Goal: Task Accomplishment & Management: Complete application form

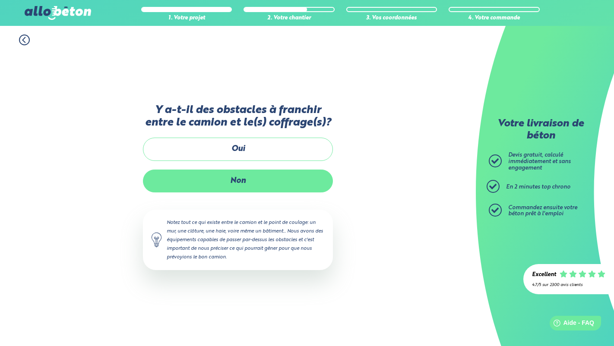
click at [249, 181] on label "Non" at bounding box center [238, 181] width 190 height 23
click at [0, 0] on input "Non" at bounding box center [0, 0] width 0 height 0
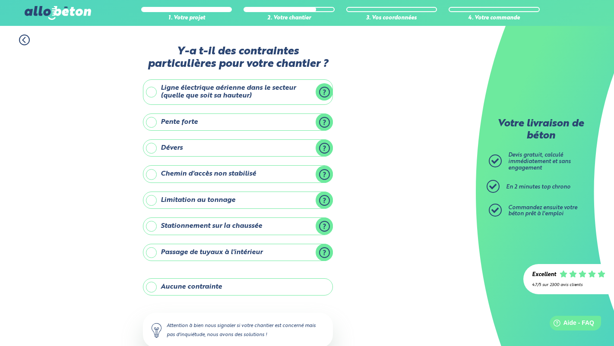
click at [250, 89] on label "Ligne électrique aérienne dans le secteur (quelle que soit sa hauteur)" at bounding box center [238, 91] width 190 height 25
click at [0, 0] on input "Ligne électrique aérienne dans le secteur (quelle que soit sa hauteur)" at bounding box center [0, 0] width 0 height 0
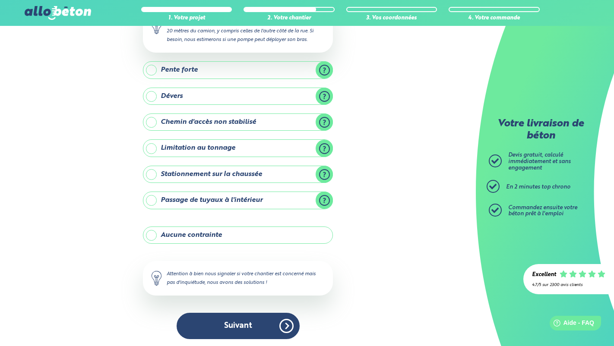
scroll to position [112, 0]
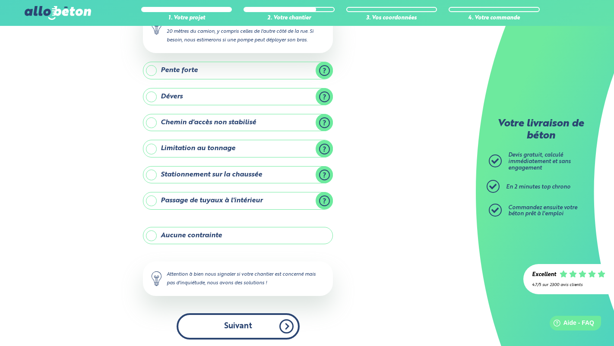
click at [246, 317] on button "Suivant" at bounding box center [238, 327] width 123 height 26
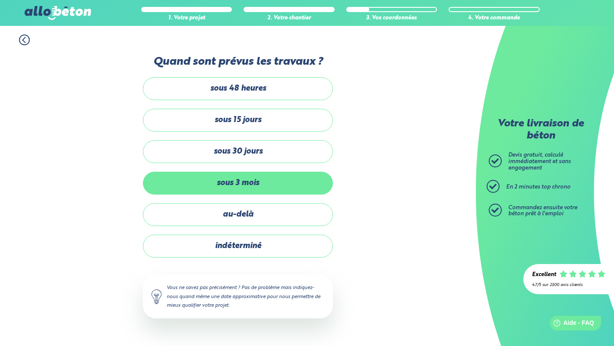
click at [248, 181] on label "sous 3 mois" at bounding box center [238, 183] width 190 height 23
click at [0, 0] on input "sous 3 mois" at bounding box center [0, 0] width 0 height 0
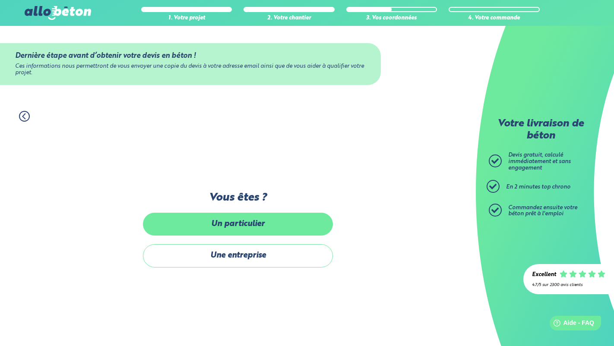
click at [248, 225] on label "Un particulier" at bounding box center [238, 224] width 190 height 23
click at [0, 0] on input "Un particulier" at bounding box center [0, 0] width 0 height 0
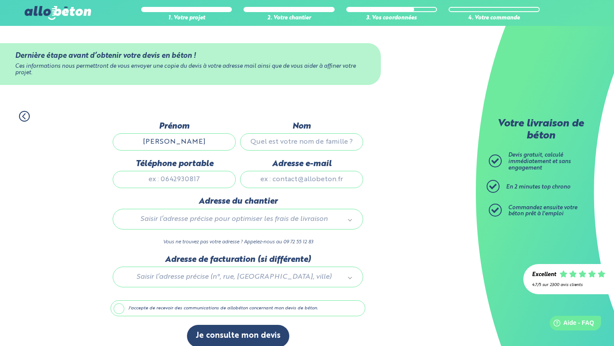
type input "[PERSON_NAME]"
type input "0609081813"
type input "[EMAIL_ADDRESS][PERSON_NAME][DOMAIN_NAME]"
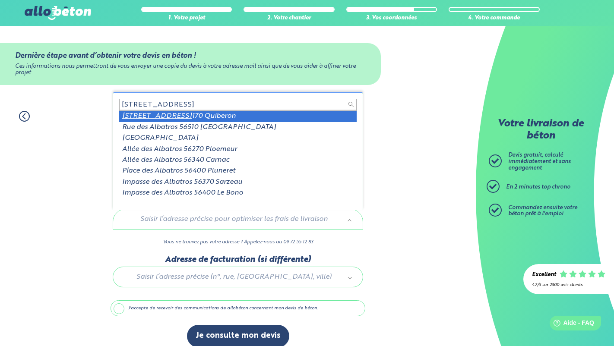
type input "[STREET_ADDRESS]"
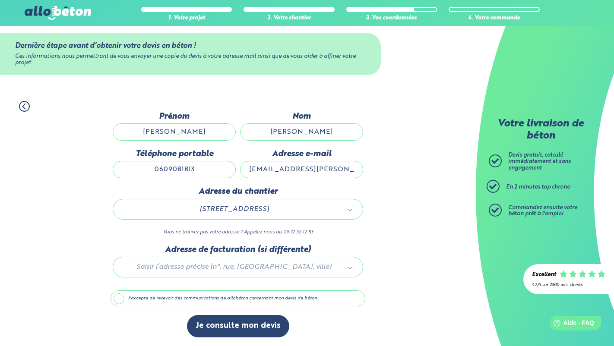
scroll to position [13, 0]
click at [246, 265] on div at bounding box center [238, 265] width 255 height 41
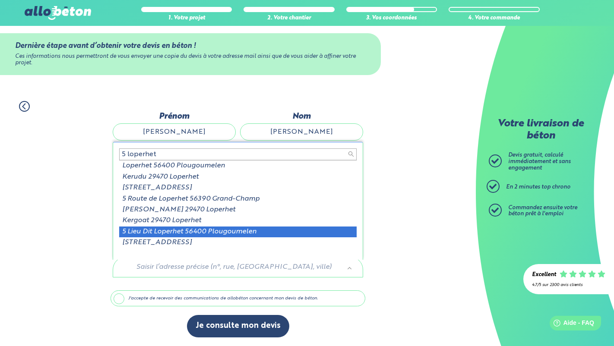
type input "5 loperhet"
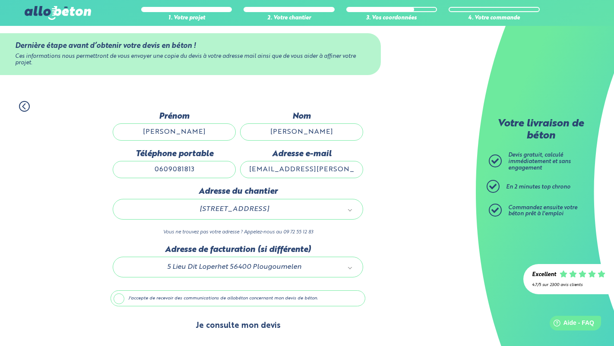
click at [251, 324] on button "Je consulte mon devis" at bounding box center [238, 326] width 102 height 22
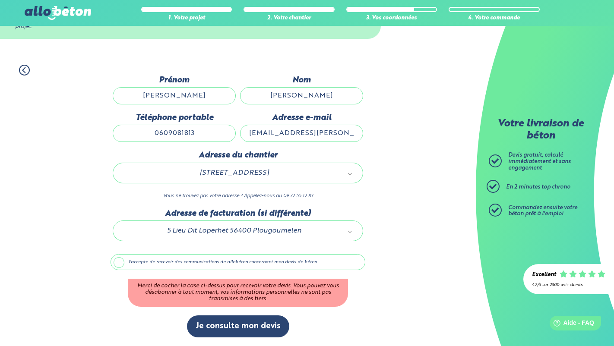
scroll to position [47, 0]
click at [123, 264] on label "J'accepte de recevoir des communications de allobéton concernant mon devis de b…" at bounding box center [238, 262] width 255 height 16
click at [0, 0] on input "J'accepte de recevoir des communications de allobéton concernant mon devis de b…" at bounding box center [0, 0] width 0 height 0
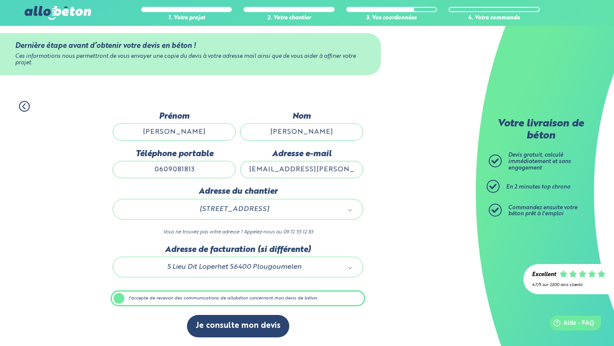
scroll to position [13, 0]
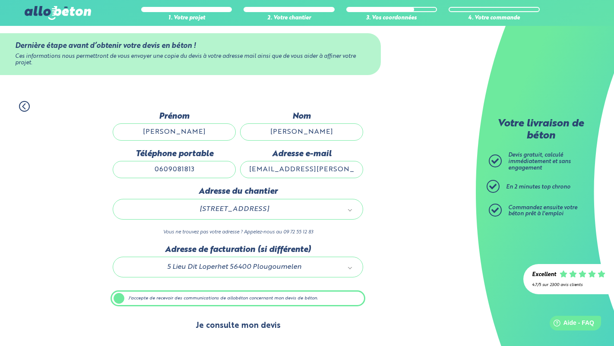
click at [232, 324] on button "Je consulte mon devis" at bounding box center [238, 326] width 102 height 22
